Goal: Task Accomplishment & Management: Complete application form

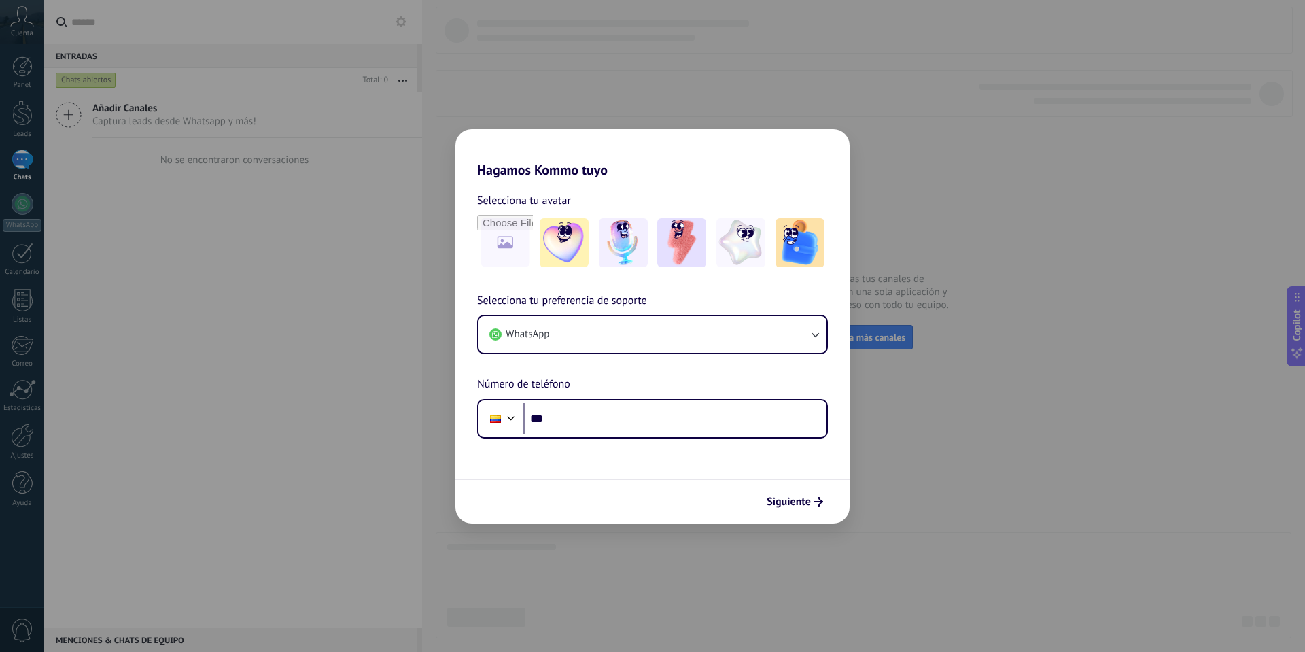
click at [924, 205] on div "Hagamos Kommo tuyo Selecciona tu avatar Selecciona tu preferencia de soporte Wh…" at bounding box center [652, 326] width 1305 height 652
click at [799, 497] on span "Siguiente" at bounding box center [789, 502] width 44 height 10
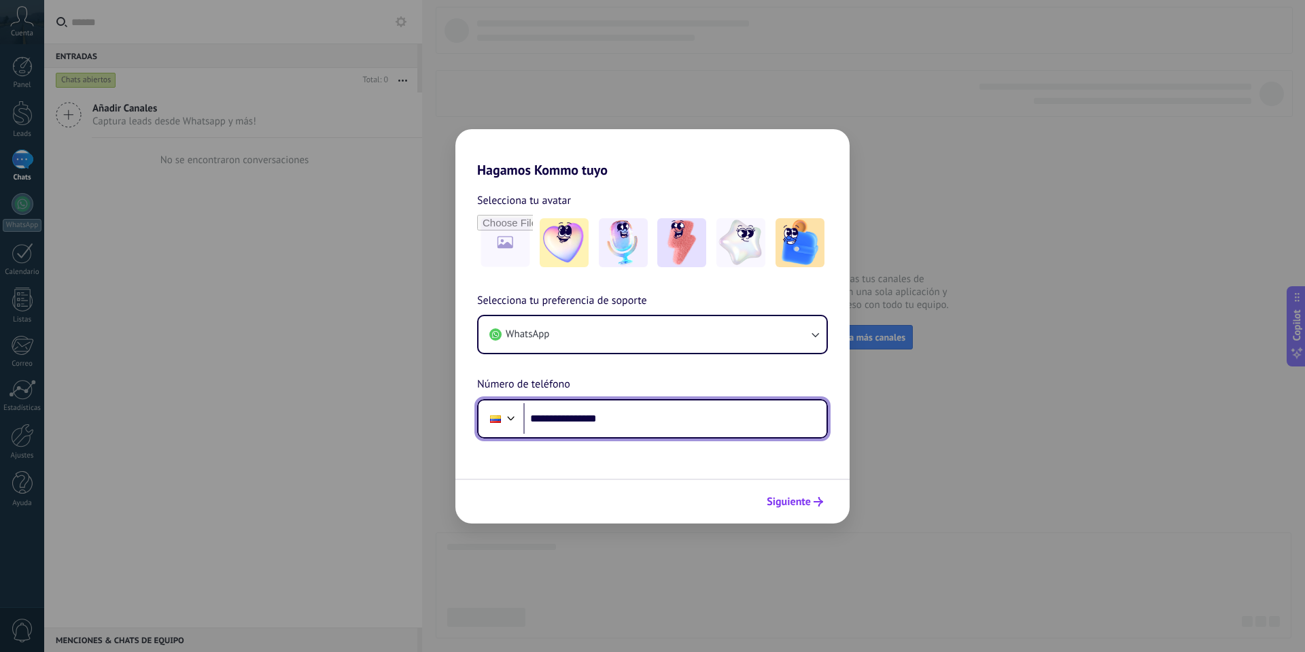
type input "**********"
click at [799, 493] on button "Siguiente" at bounding box center [795, 501] width 69 height 23
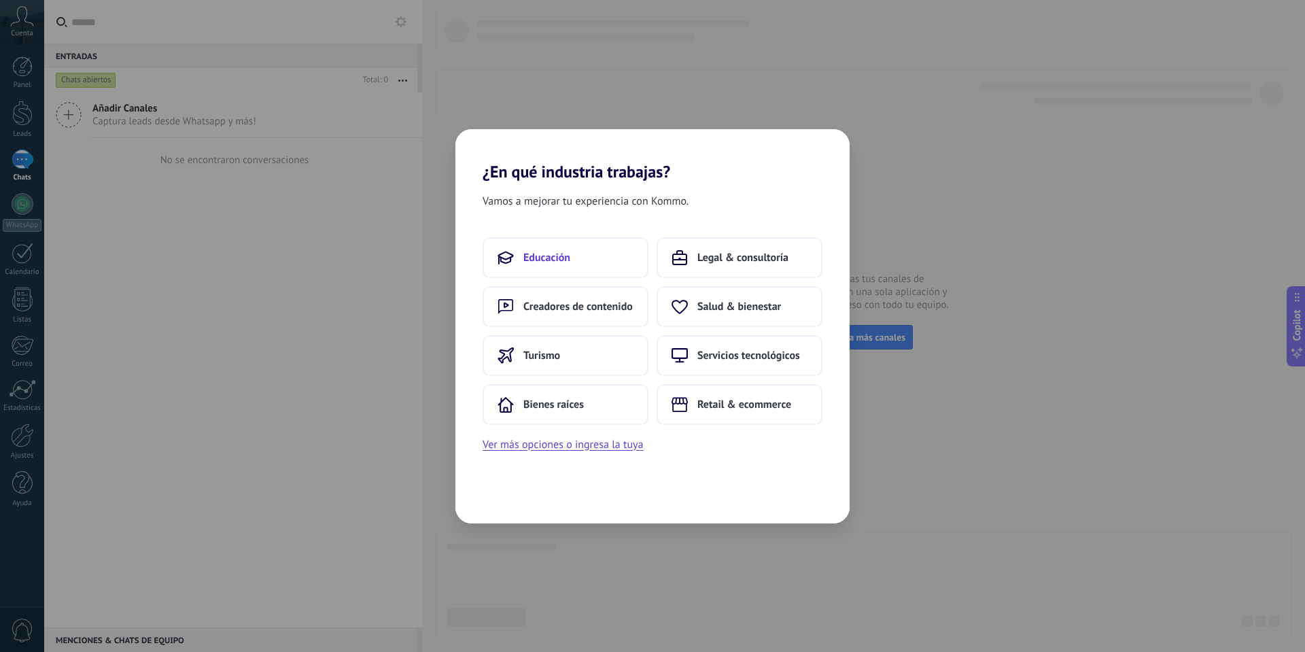
click at [590, 258] on button "Educación" at bounding box center [566, 257] width 166 height 41
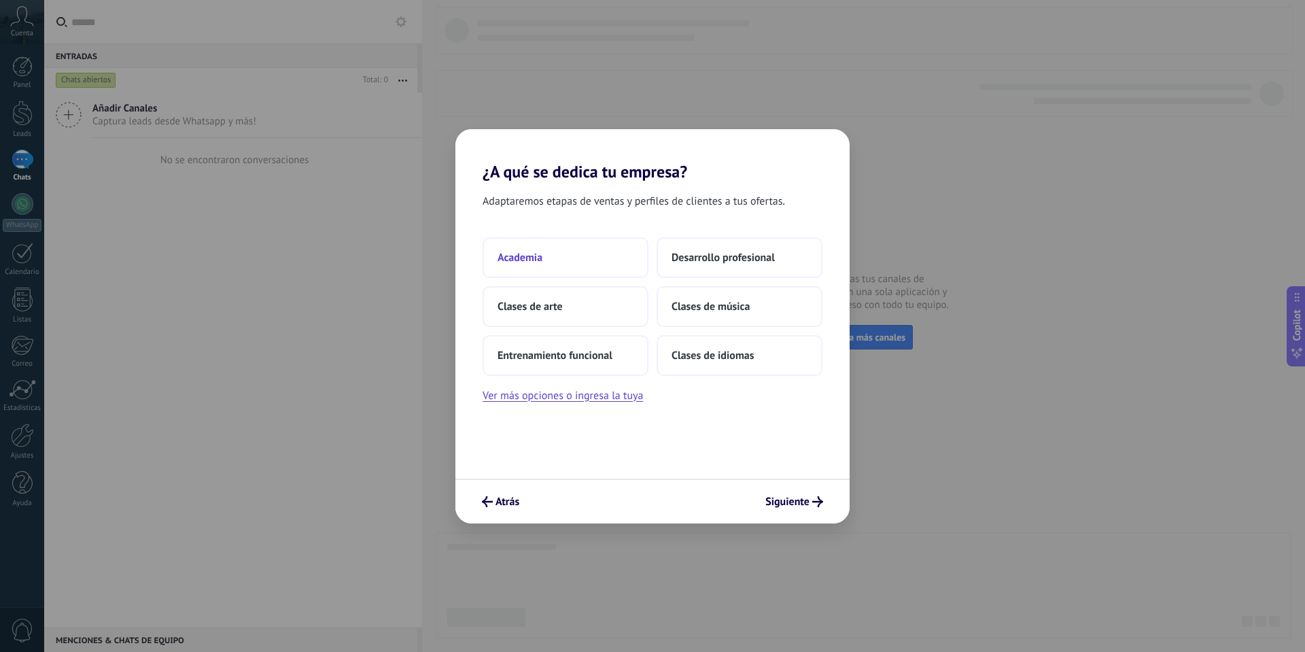
click at [605, 261] on button "Academia" at bounding box center [566, 257] width 166 height 41
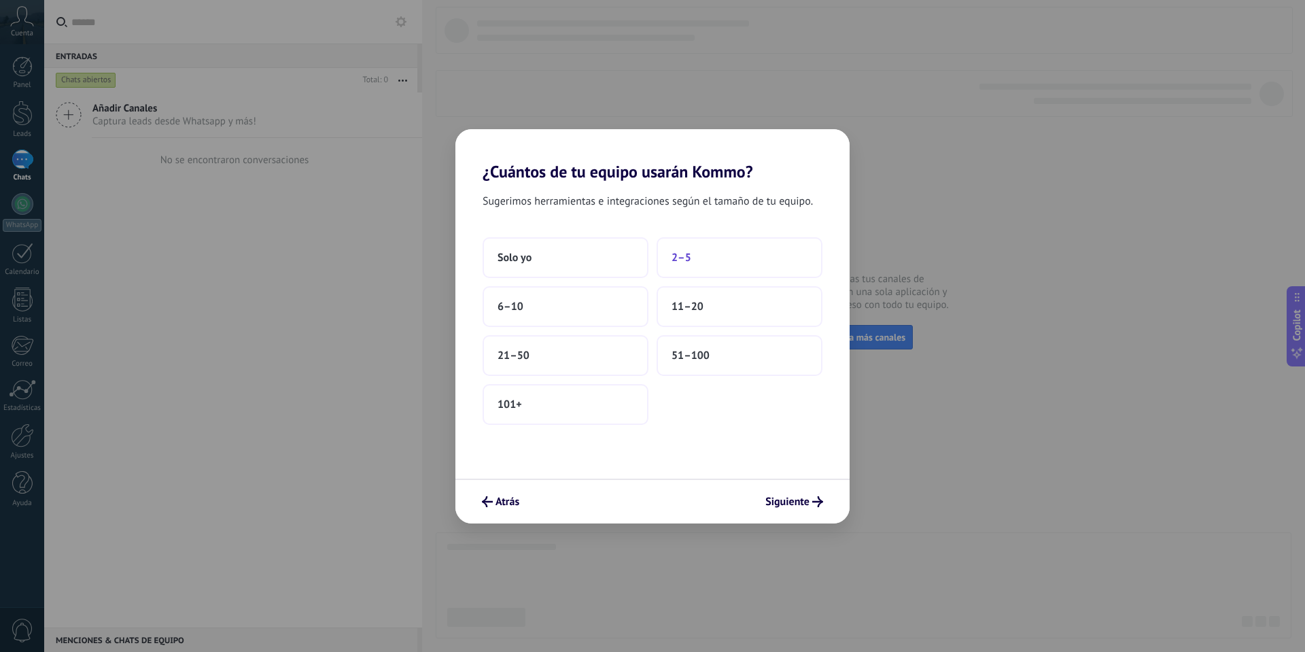
click at [692, 256] on button "2–5" at bounding box center [740, 257] width 166 height 41
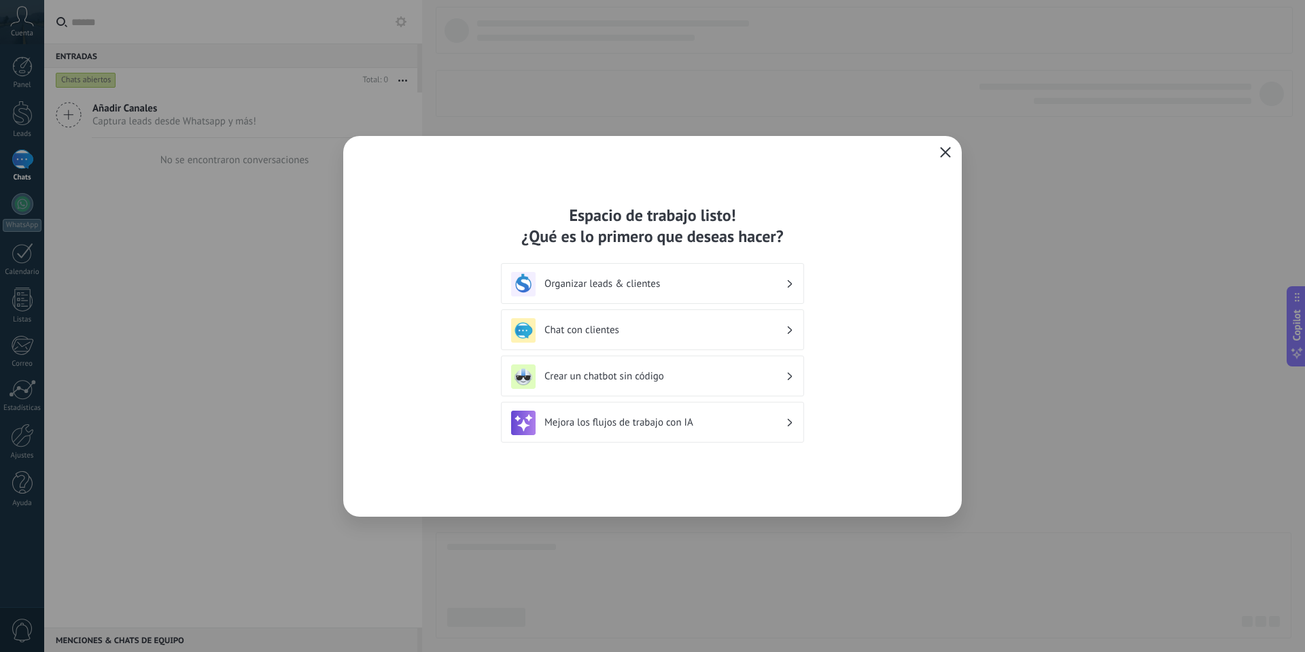
click at [945, 156] on icon "button" at bounding box center [945, 152] width 11 height 11
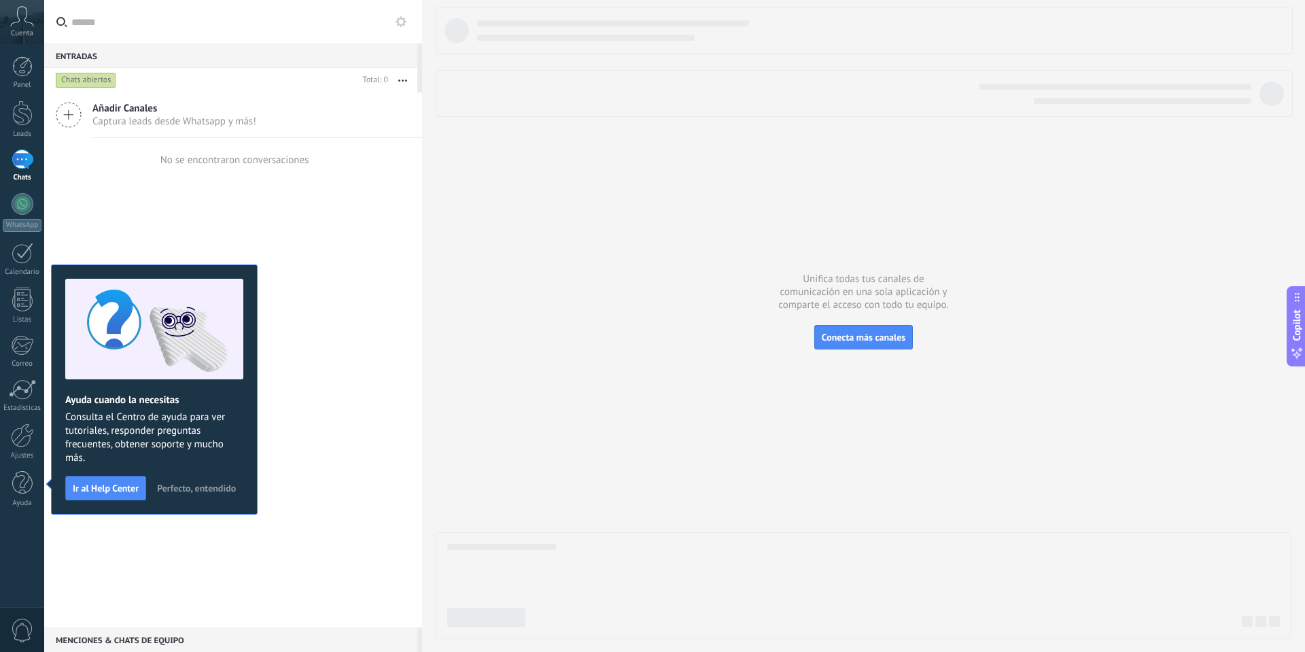
click at [187, 481] on button "Perfecto, entendido" at bounding box center [196, 488] width 91 height 20
